Goal: Learn about a topic: Understand process/instructions

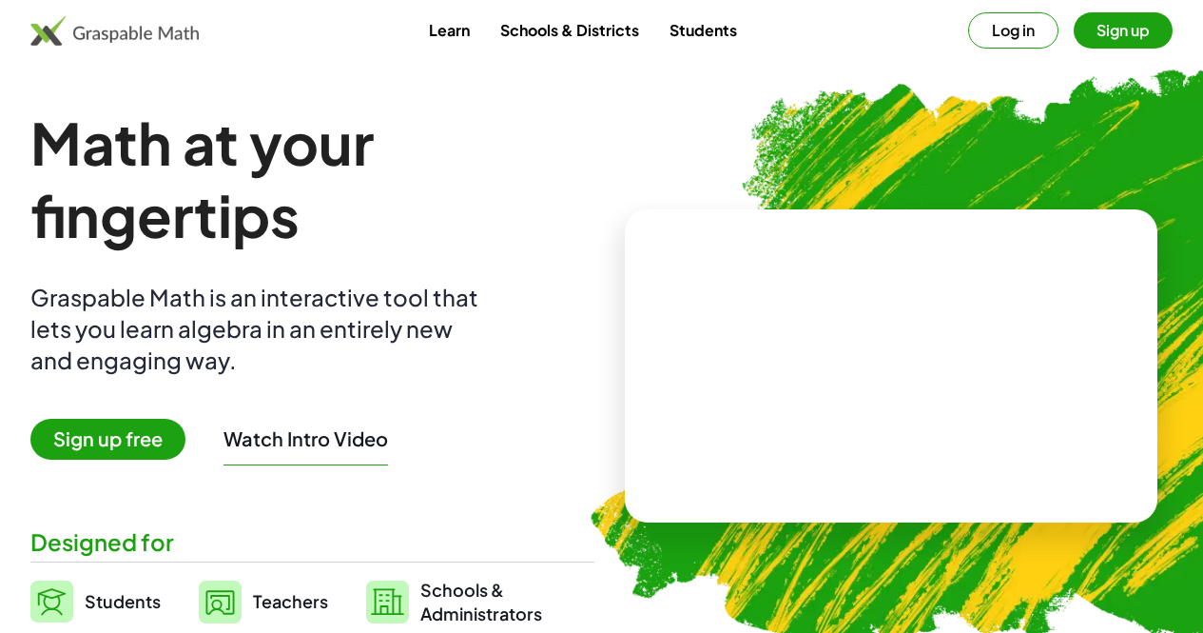
click at [981, 33] on button "Log in" at bounding box center [1013, 30] width 90 height 36
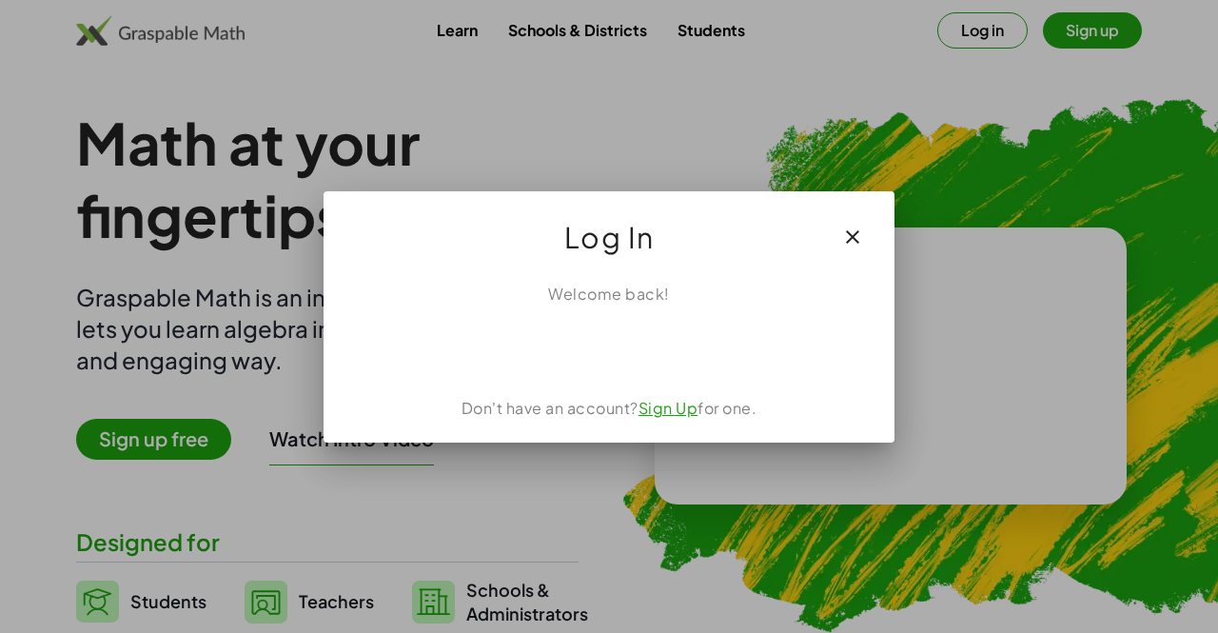
click at [854, 230] on icon "button" at bounding box center [852, 236] width 23 height 23
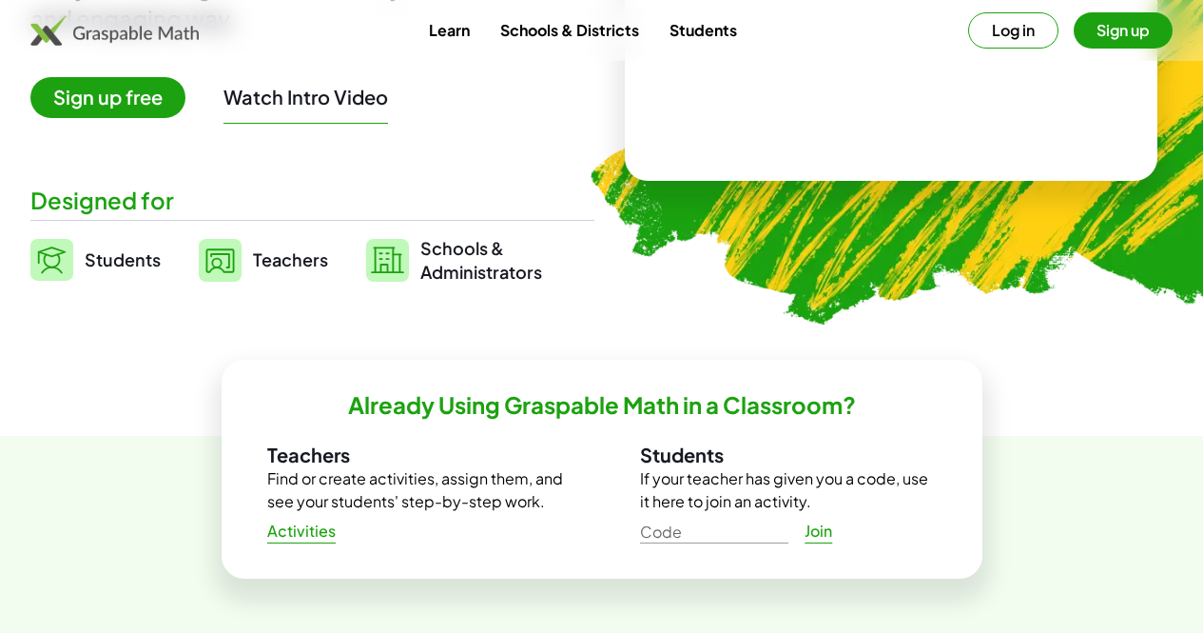
scroll to position [348, 0]
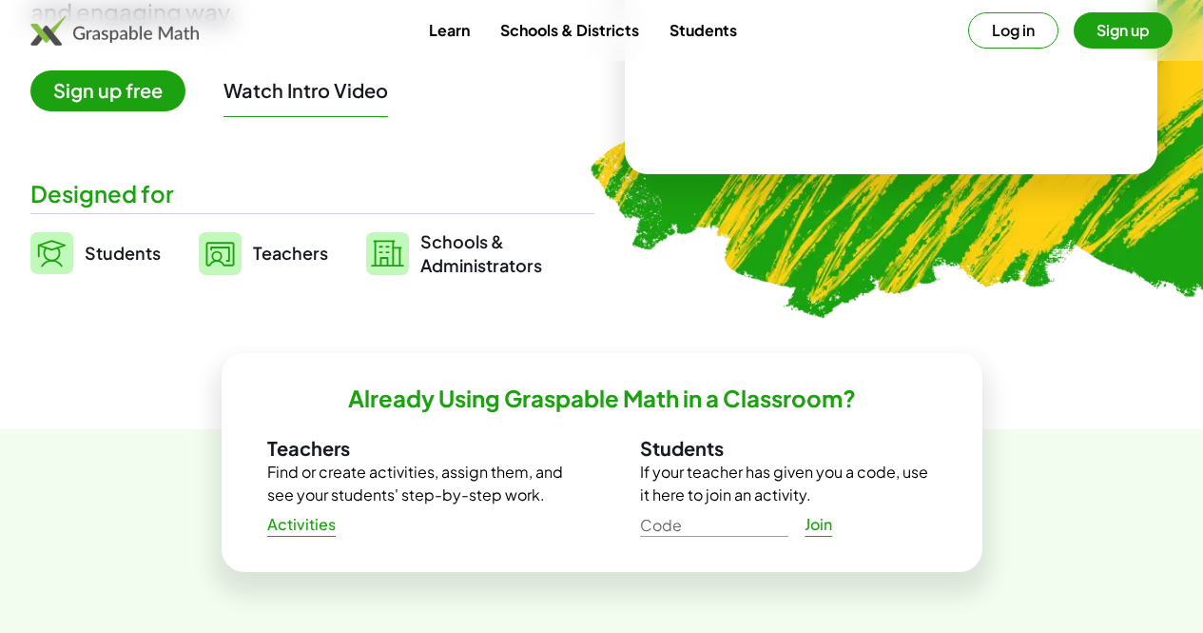
click at [328, 252] on span "Teachers" at bounding box center [290, 253] width 75 height 22
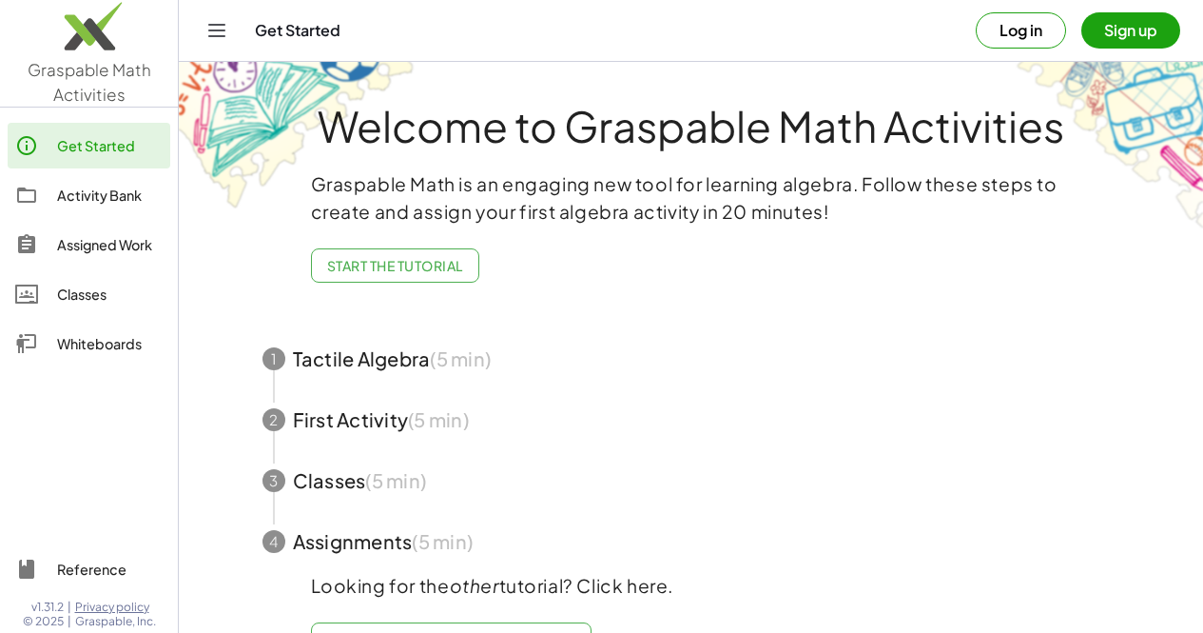
click at [456, 266] on span "Start the Tutorial" at bounding box center [395, 265] width 136 height 17
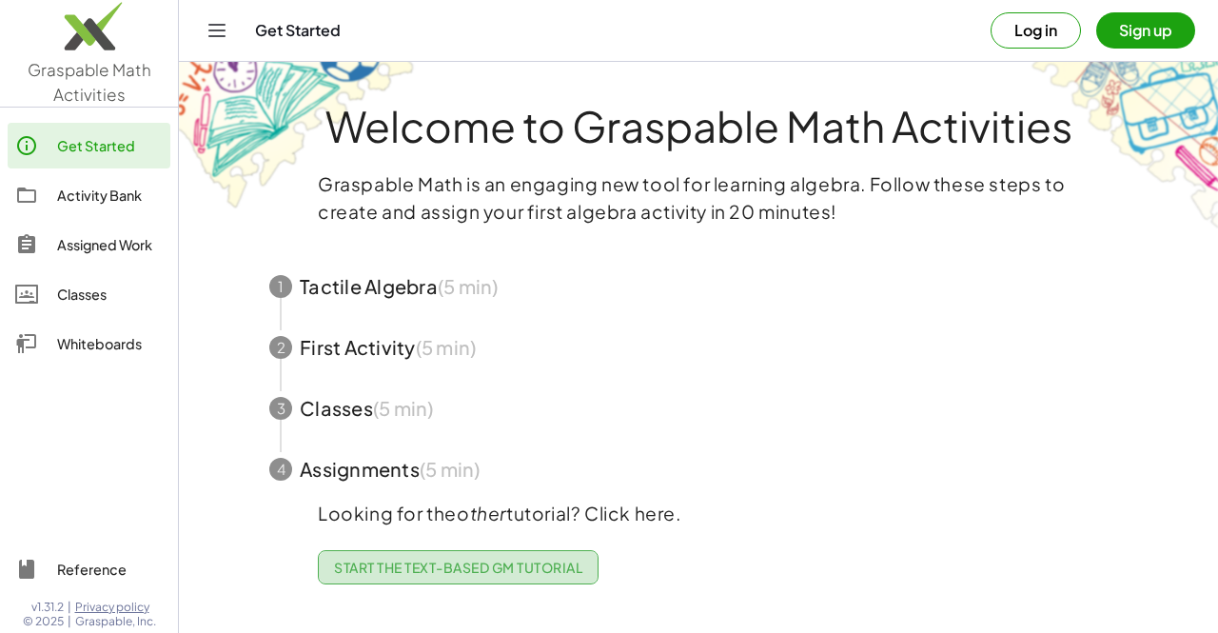
click at [516, 554] on link "Start the Text-based GM Tutorial" at bounding box center [458, 567] width 281 height 34
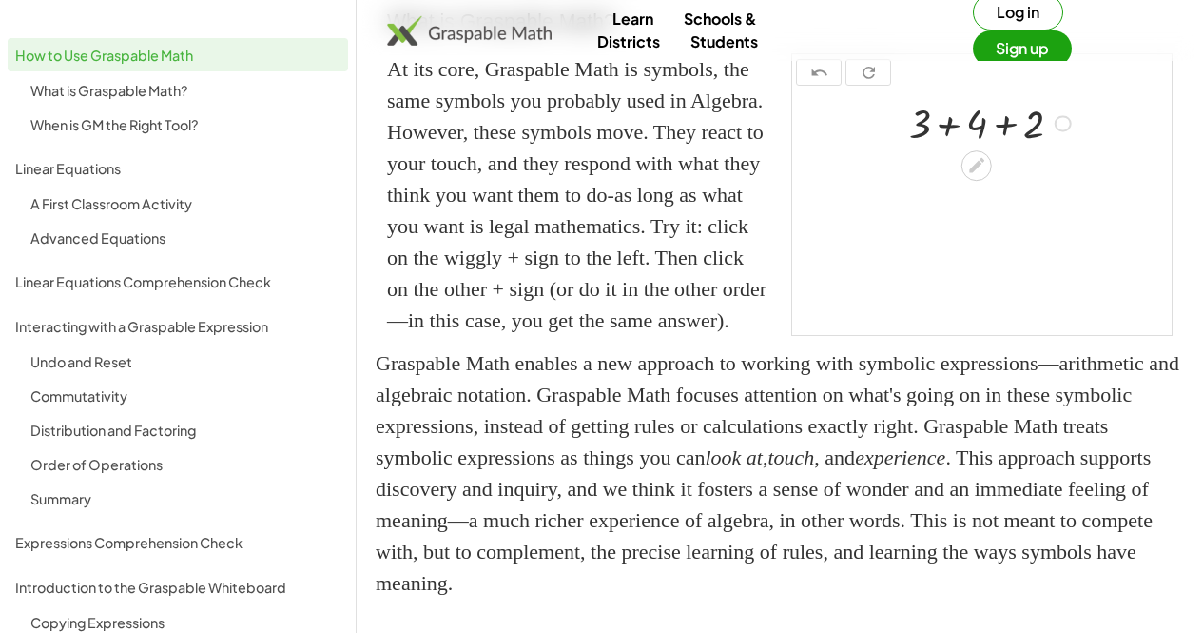
scroll to position [393, 0]
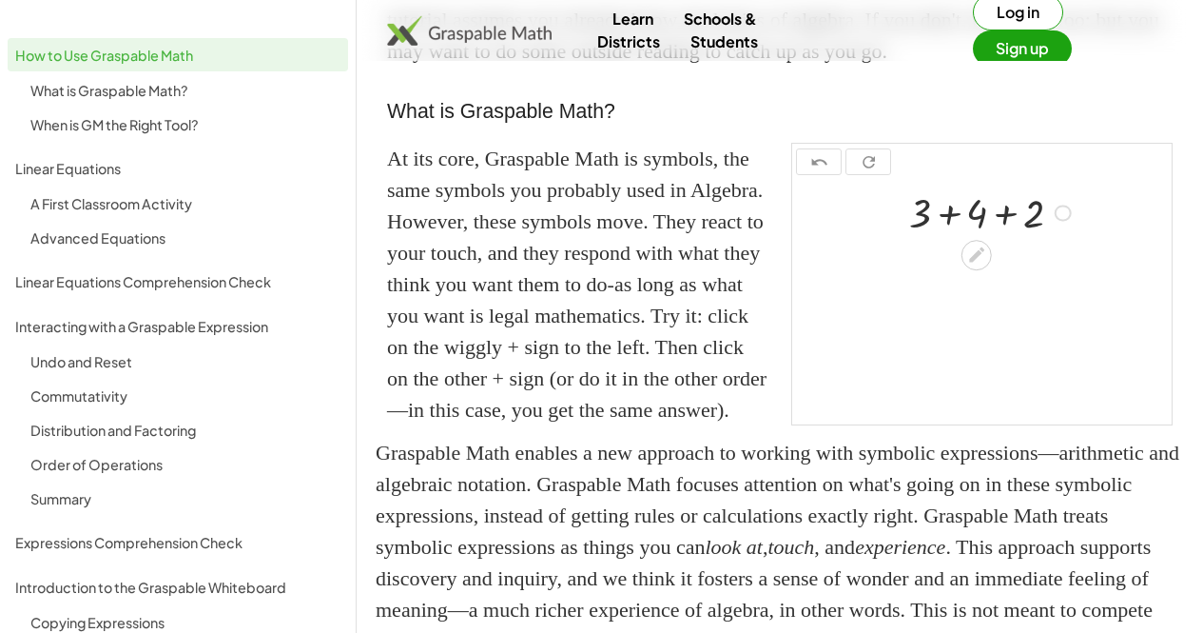
click at [984, 10] on button "Log in" at bounding box center [1018, 12] width 90 height 36
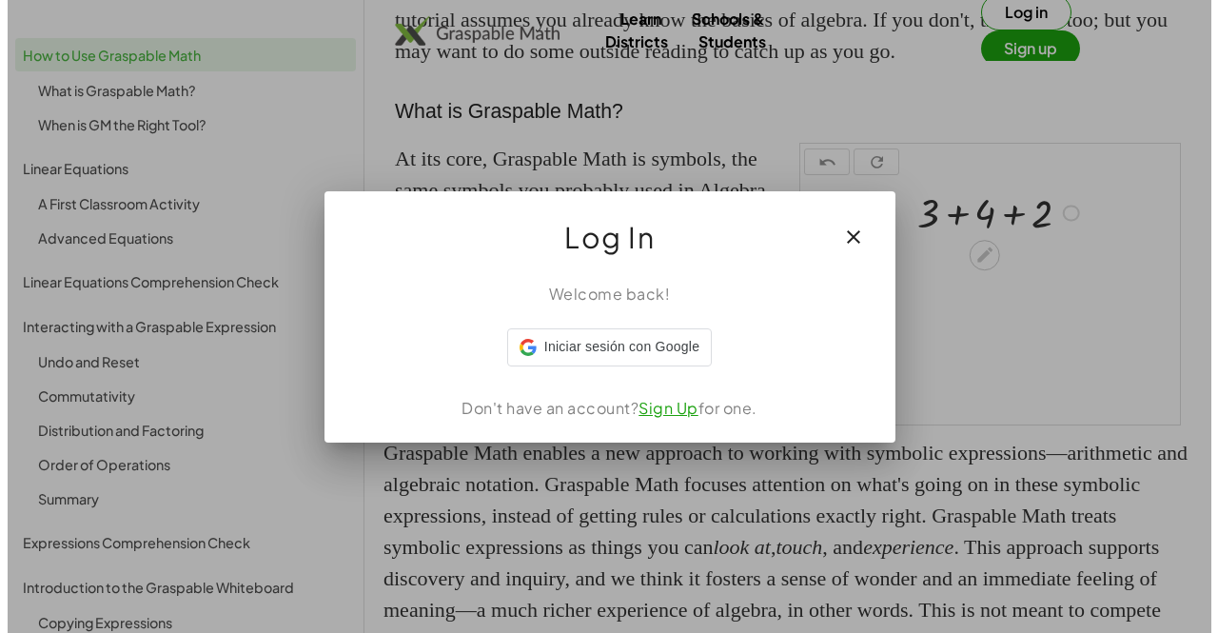
scroll to position [0, 0]
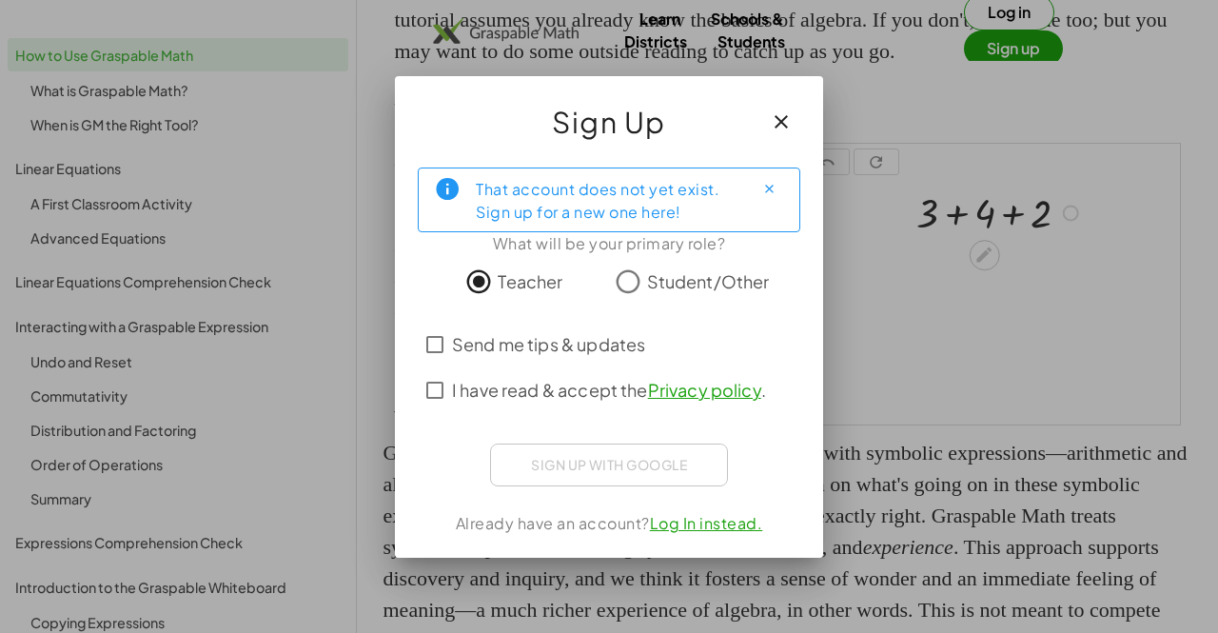
click at [554, 467] on div "Sign up with Google Iniciar sesión con Google Iniciar sesión con Google. Se abr…" at bounding box center [609, 464] width 238 height 43
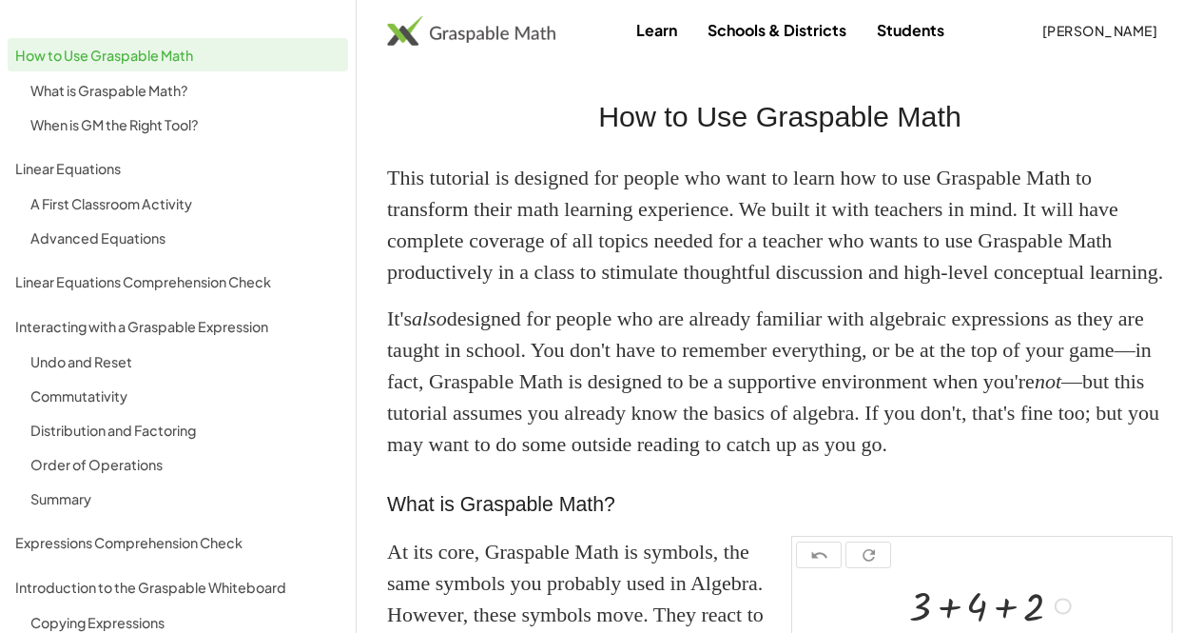
click at [528, 34] on img at bounding box center [471, 30] width 168 height 30
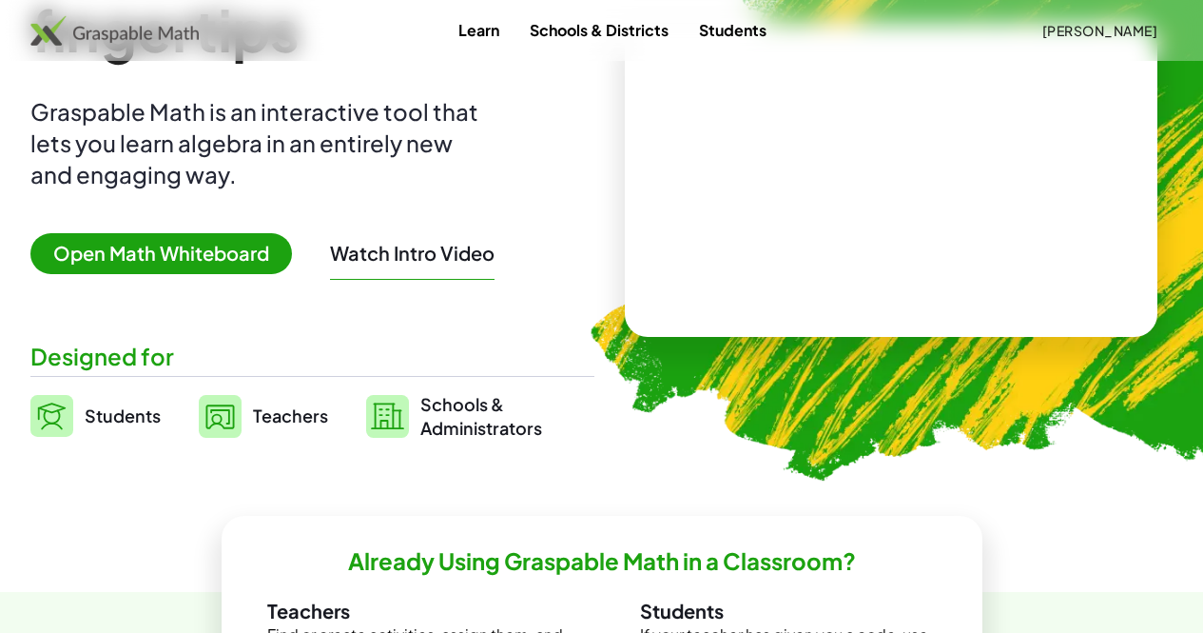
scroll to position [194, 0]
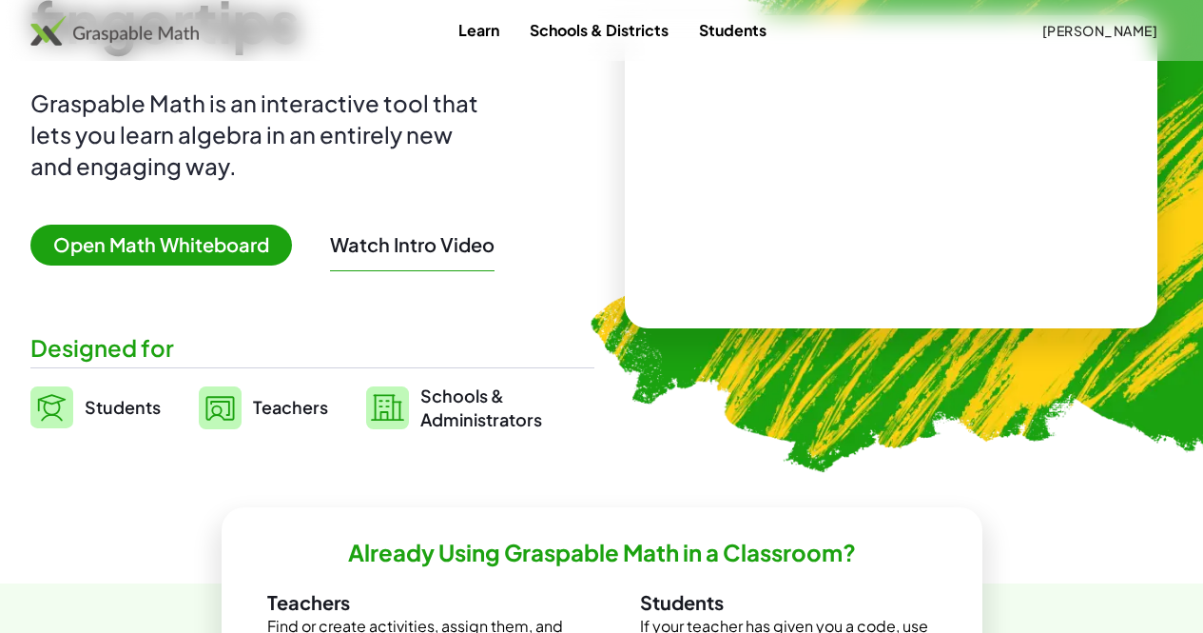
click at [328, 388] on link "Teachers" at bounding box center [263, 407] width 129 height 48
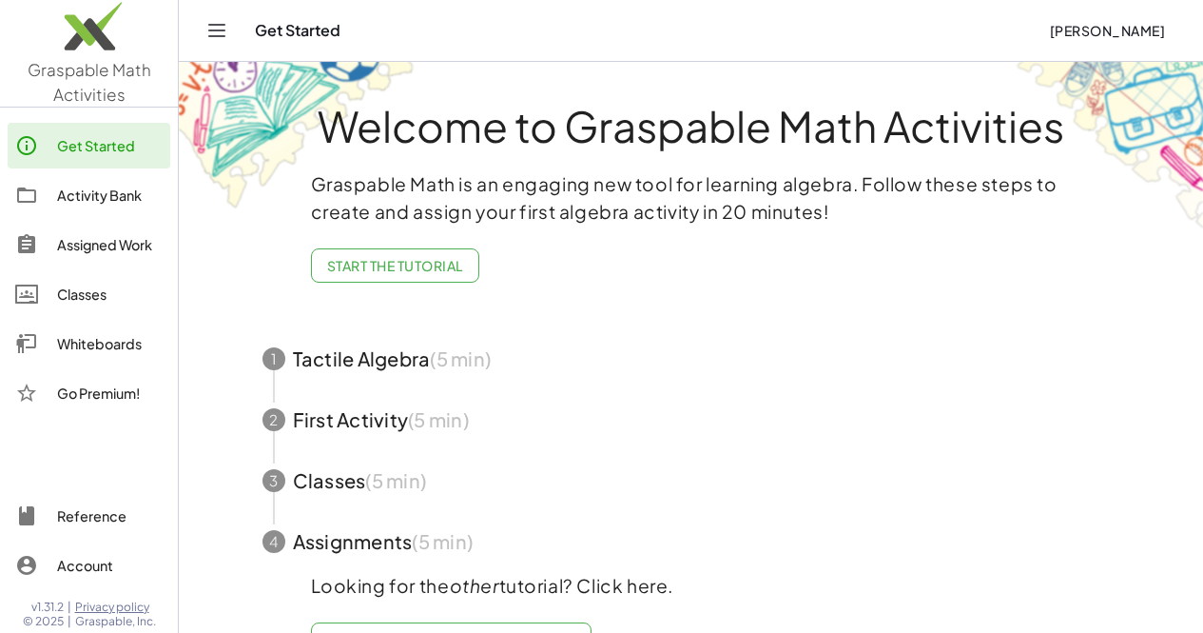
click at [117, 189] on div "Activity Bank" at bounding box center [110, 195] width 106 height 23
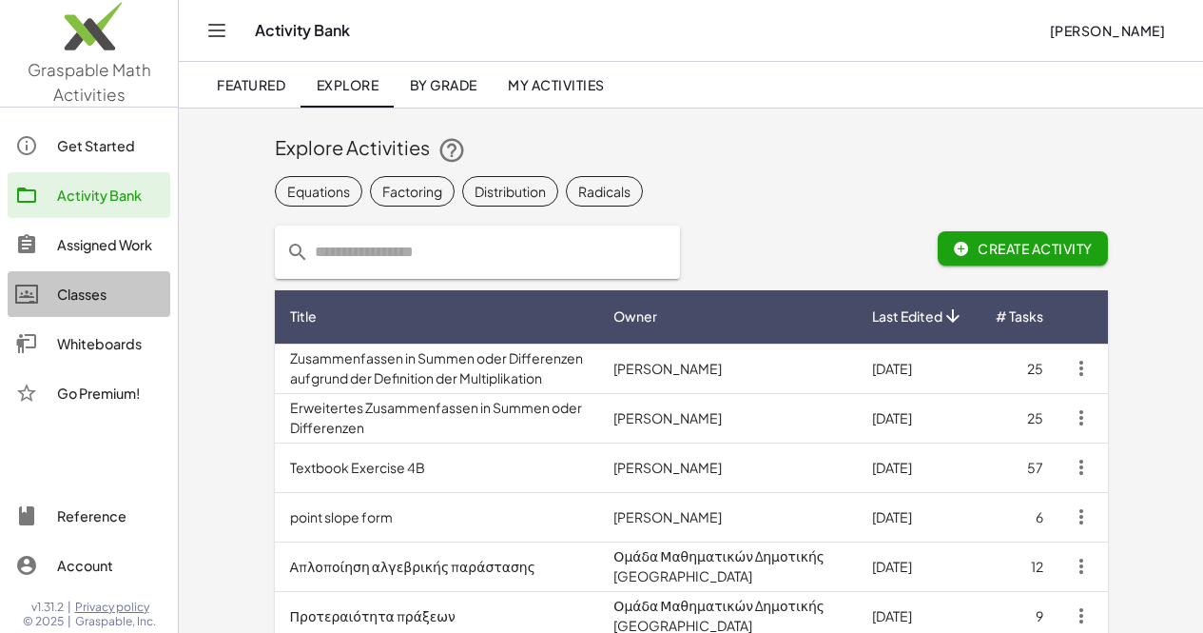
click at [93, 292] on div "Classes" at bounding box center [110, 294] width 106 height 23
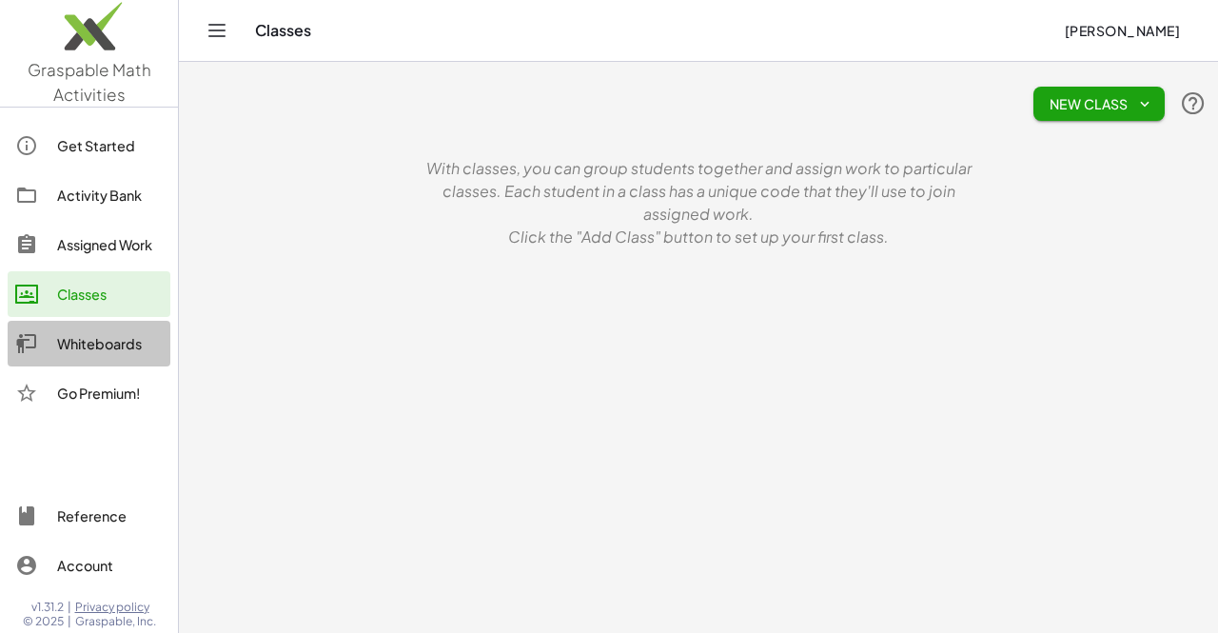
click at [106, 344] on div "Whiteboards" at bounding box center [110, 343] width 106 height 23
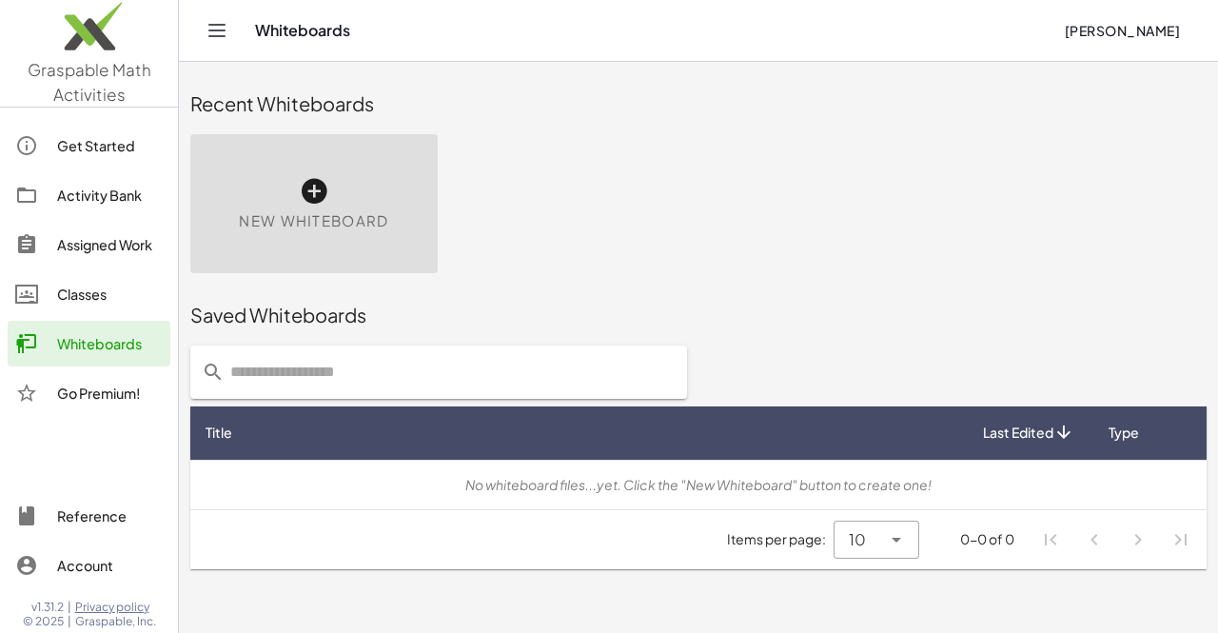
click at [316, 197] on icon at bounding box center [314, 191] width 30 height 30
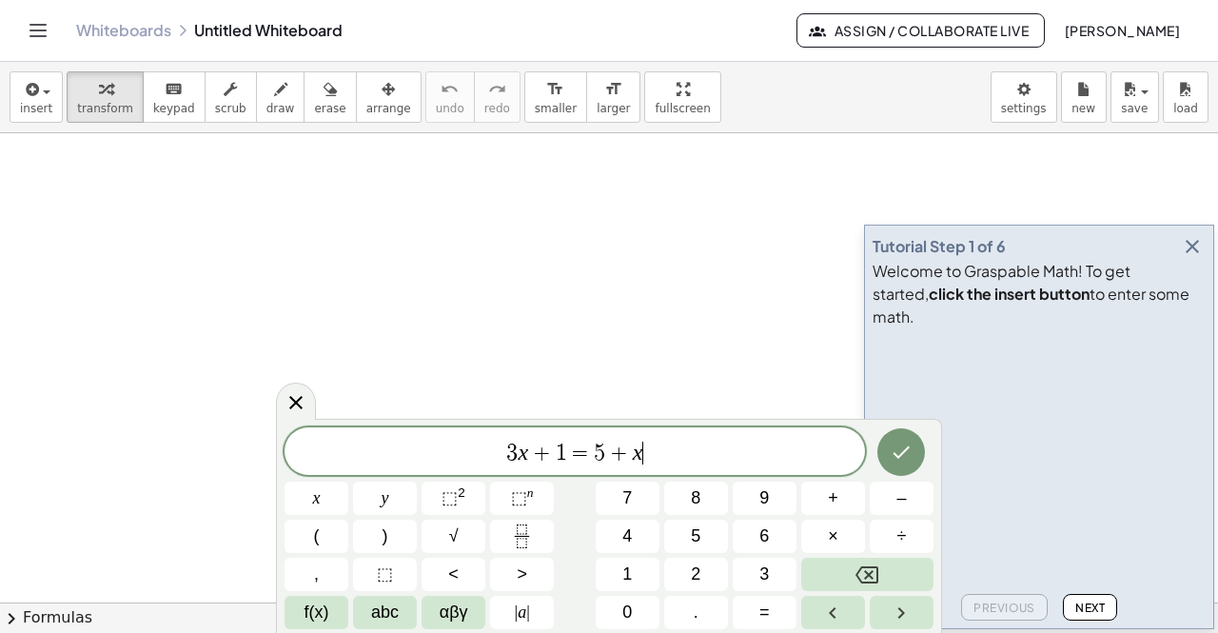
click at [1195, 258] on icon "button" at bounding box center [1192, 246] width 23 height 23
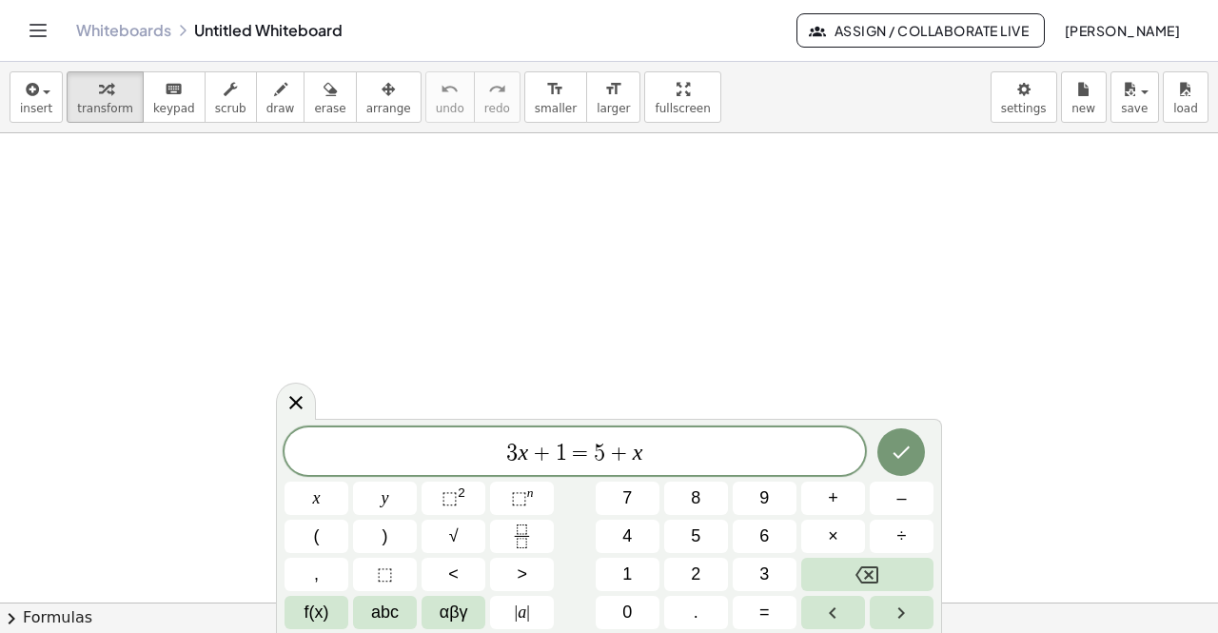
click at [658, 446] on span "3 x + 1 = 5 + x" at bounding box center [574, 453] width 580 height 27
click at [860, 264] on div at bounding box center [609, 602] width 1218 height 938
